Goal: Obtain resource: Obtain resource

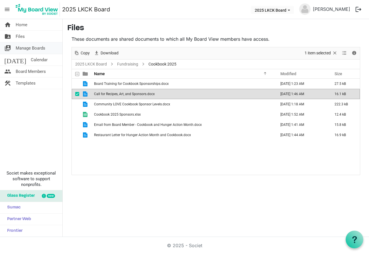
click at [37, 51] on span "Manage Boards" at bounding box center [31, 47] width 30 height 11
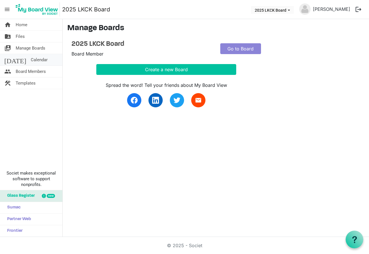
click at [31, 56] on span "Calendar" at bounding box center [39, 59] width 17 height 11
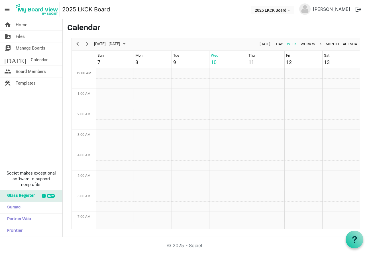
scroll to position [185, 0]
click at [26, 72] on span "Board Members" at bounding box center [31, 71] width 30 height 11
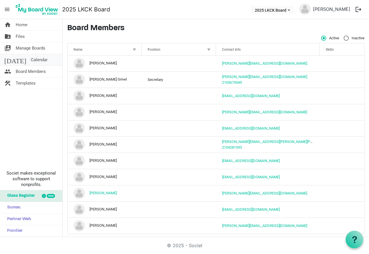
click at [31, 60] on span "Calendar" at bounding box center [39, 59] width 17 height 11
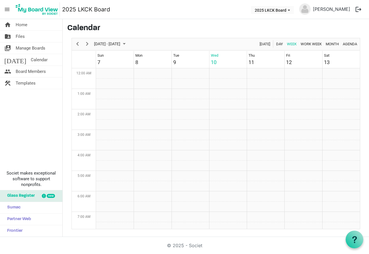
scroll to position [185, 0]
click at [32, 51] on span "Manage Boards" at bounding box center [31, 47] width 30 height 11
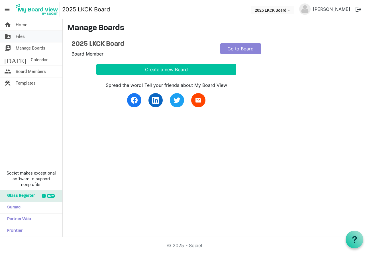
click at [30, 39] on link "folder_shared Files" at bounding box center [31, 36] width 62 height 11
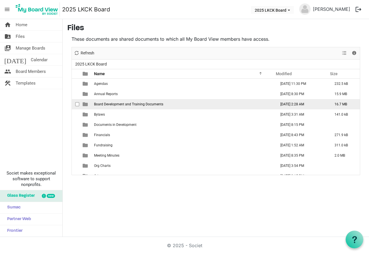
click at [133, 105] on span "Board Development and Training Documents" at bounding box center [128, 104] width 69 height 4
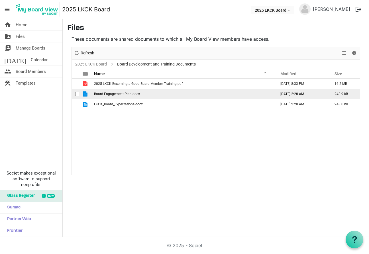
click at [117, 93] on span "Board Engagement Plan.docx" at bounding box center [117, 94] width 46 height 4
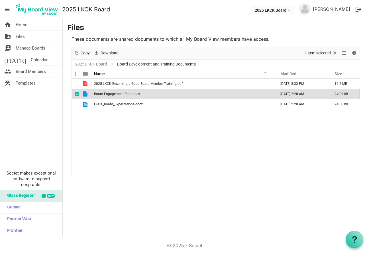
click at [117, 93] on span "Board Engagement Plan.docx" at bounding box center [117, 94] width 46 height 4
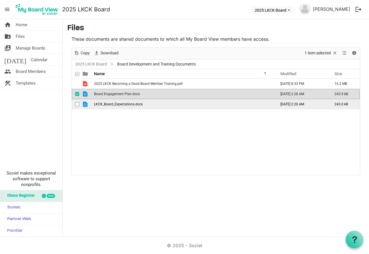
click at [123, 104] on span "LKCK_Board_Expectations.docx" at bounding box center [118, 104] width 49 height 4
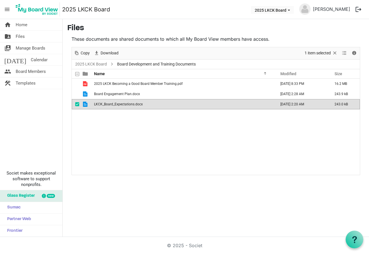
click at [123, 104] on span "LKCK_Board_Expectations.docx" at bounding box center [118, 104] width 49 height 4
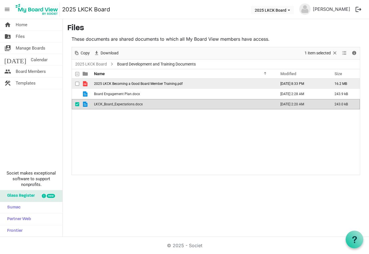
click at [150, 83] on span "2025 LKCK Becoming a Good Board Member Training.pdf" at bounding box center [138, 84] width 89 height 4
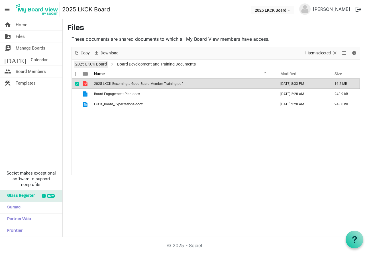
click at [98, 64] on link "2025 LKCK Board" at bounding box center [91, 64] width 34 height 7
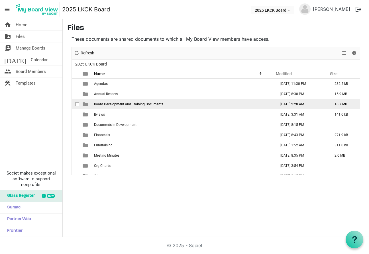
click at [122, 105] on span "Board Development and Training Documents" at bounding box center [128, 104] width 69 height 4
